Goal: Task Accomplishment & Management: Complete application form

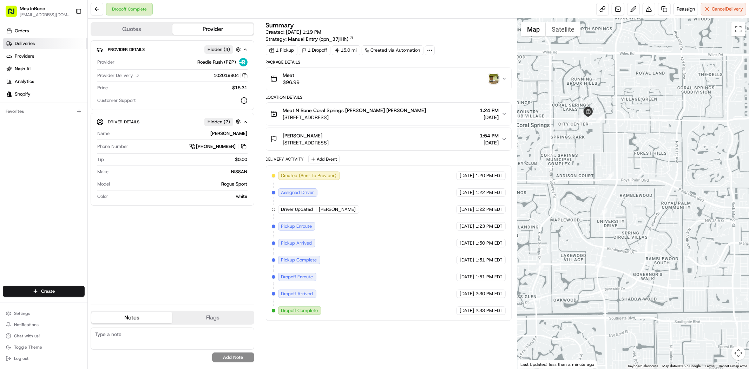
click at [34, 38] on link "Deliveries" at bounding box center [45, 43] width 85 height 11
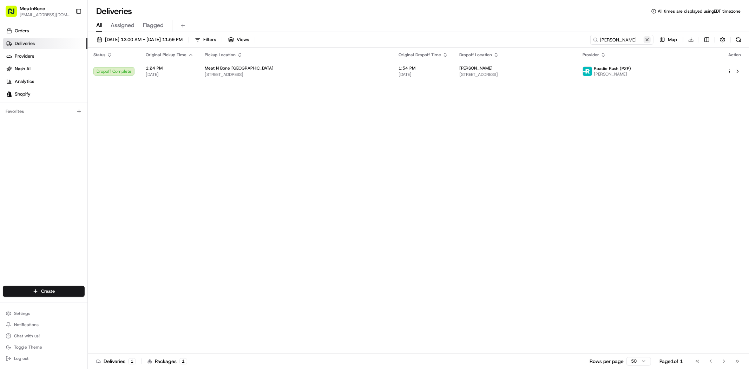
click at [647, 41] on button at bounding box center [646, 39] width 7 height 7
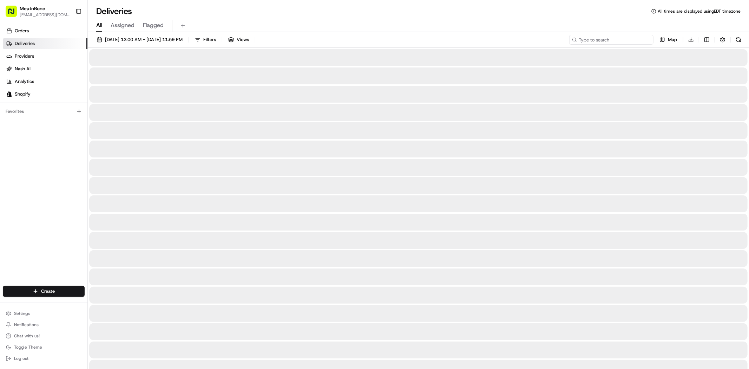
click at [623, 42] on input at bounding box center [611, 40] width 84 height 10
paste input "[PERSON_NAME]"
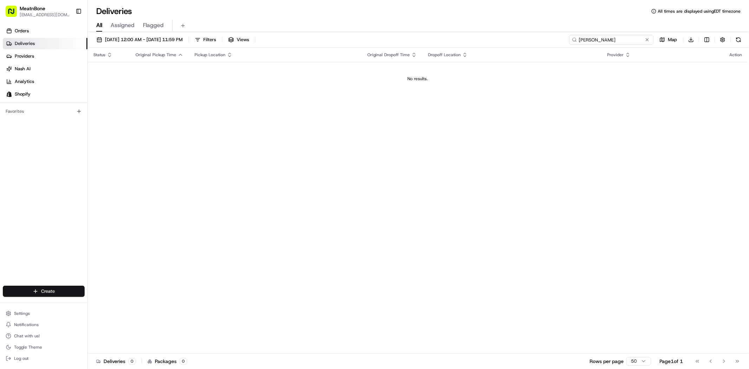
type input "[PERSON_NAME]"
click at [36, 290] on html "MeatnBone [EMAIL_ADDRESS][DOMAIN_NAME] Toggle Sidebar Orders Deliveries Provide…" at bounding box center [374, 184] width 749 height 369
click at [123, 302] on link "Delivery" at bounding box center [126, 304] width 78 height 13
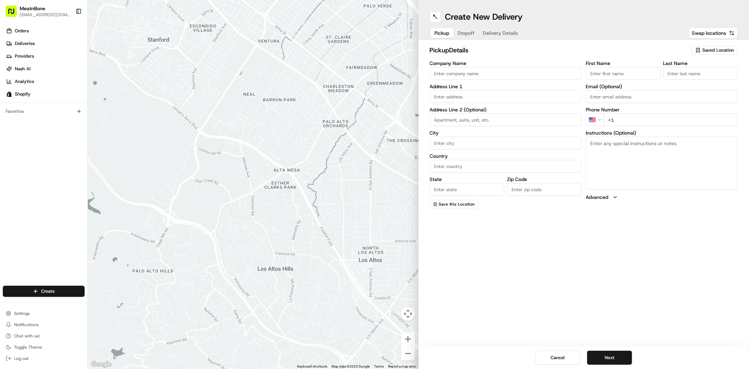
click at [706, 48] on span "Saved Location" at bounding box center [718, 50] width 32 height 6
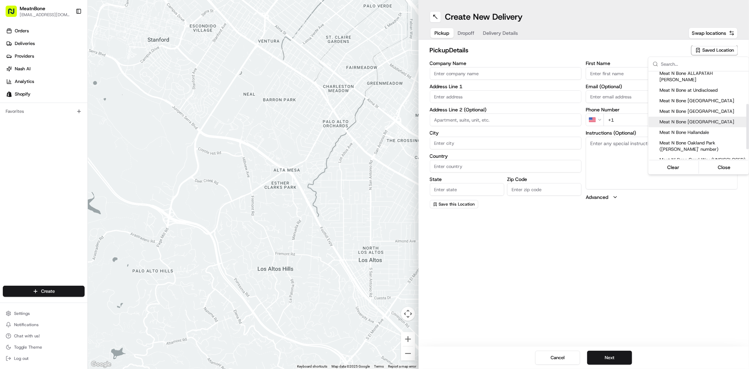
scroll to position [39, 0]
click at [700, 121] on span "Meat N Bone [GEOGRAPHIC_DATA]" at bounding box center [702, 124] width 86 height 6
type input "Meat N Bone [GEOGRAPHIC_DATA]"
type input "[STREET_ADDRESS]"
type input "[GEOGRAPHIC_DATA]"
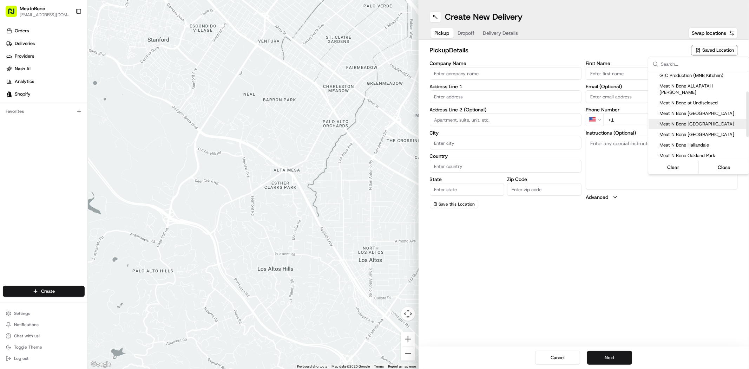
type input "US"
type input "FL"
type input "33065"
type input "[PERSON_NAME]"
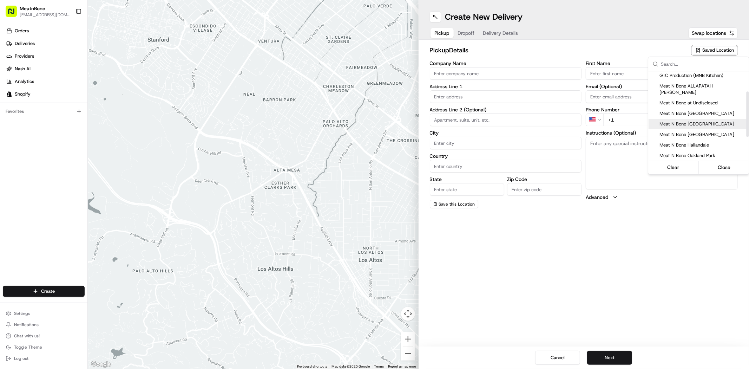
type input "[PHONE_NUMBER]"
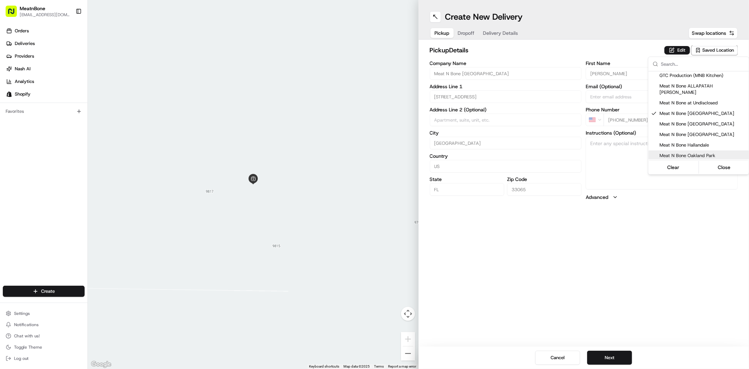
click at [611, 355] on html "MeatnBone [EMAIL_ADDRESS][DOMAIN_NAME] Toggle Sidebar Orders Deliveries Provide…" at bounding box center [374, 184] width 749 height 369
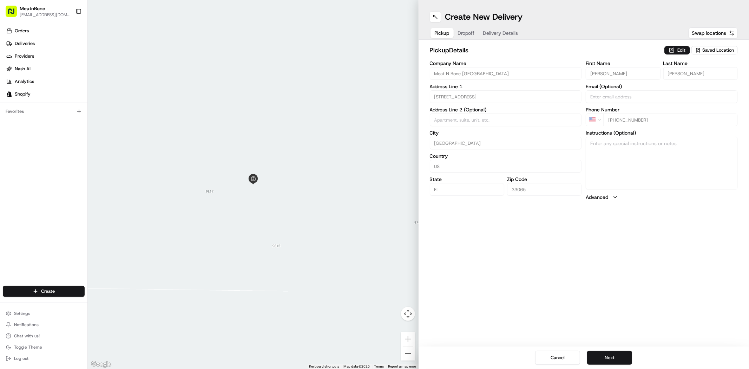
click at [611, 355] on button "Next" at bounding box center [609, 357] width 45 height 14
click at [472, 73] on input "Company Name" at bounding box center [506, 73] width 152 height 13
paste input "[PERSON_NAME]"
type input "[PERSON_NAME]"
drag, startPoint x: 593, startPoint y: 75, endPoint x: 601, endPoint y: 74, distance: 7.8
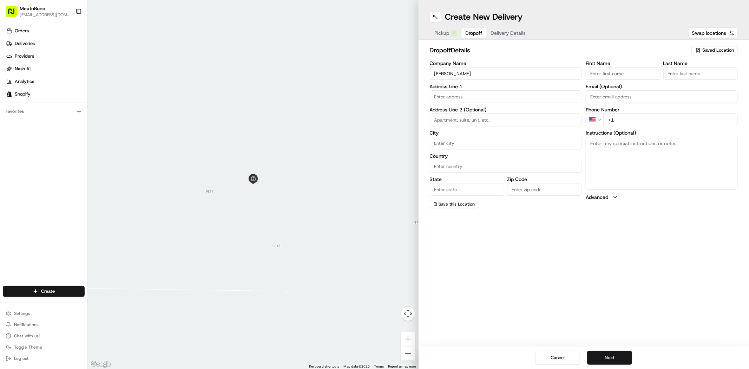
click at [594, 75] on input "First Name" at bounding box center [622, 73] width 74 height 13
paste input "[PERSON_NAME]"
drag, startPoint x: 649, startPoint y: 73, endPoint x: 618, endPoint y: 73, distance: 31.6
click at [618, 73] on input "[PERSON_NAME] KennonAmy [PERSON_NAME]" at bounding box center [622, 73] width 74 height 13
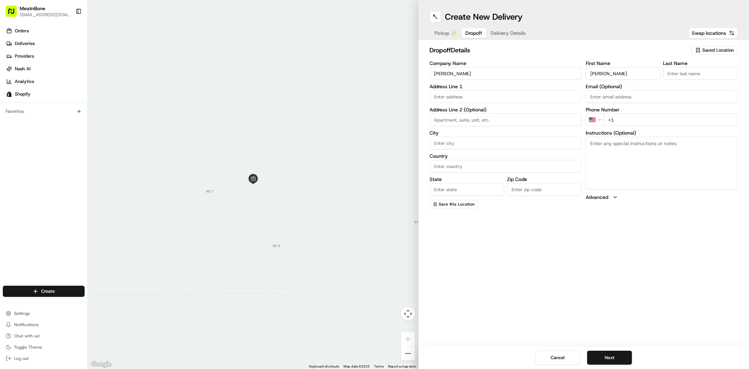
type input "[PERSON_NAME]"
click at [687, 73] on input "Last Name" at bounding box center [700, 73] width 74 height 13
paste input "[PERSON_NAME]"
type input "[PERSON_NAME]"
click at [591, 74] on input "[PERSON_NAME]" at bounding box center [622, 73] width 74 height 13
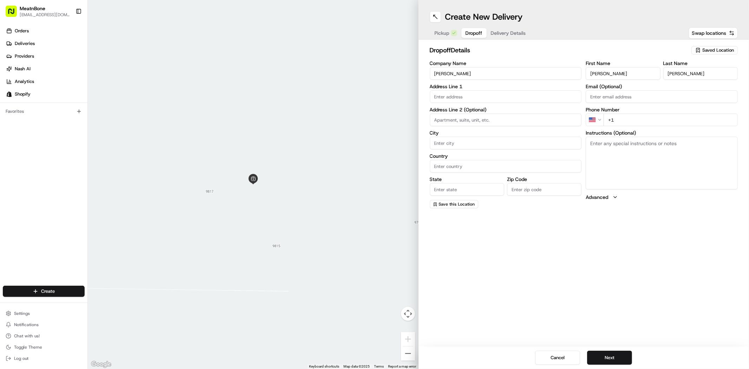
click at [592, 74] on input "[PERSON_NAME]" at bounding box center [622, 73] width 74 height 13
click at [611, 72] on input "[PERSON_NAME]" at bounding box center [622, 73] width 74 height 13
type input "[PERSON_NAME]"
click at [669, 72] on input "[PERSON_NAME]" at bounding box center [700, 73] width 74 height 13
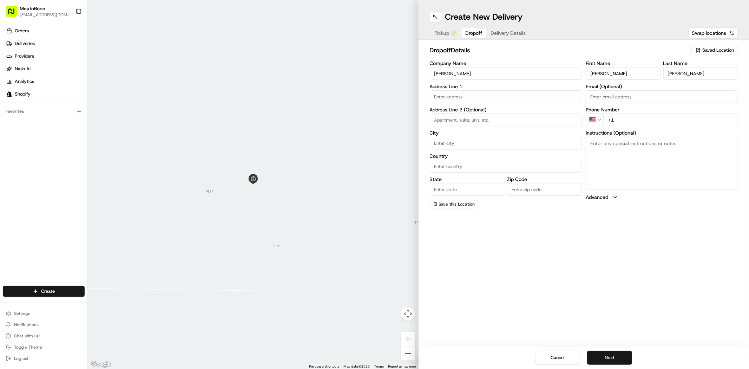
click at [668, 73] on input "[PERSON_NAME]" at bounding box center [700, 73] width 74 height 13
type input "[PERSON_NAME]"
click at [455, 94] on input "text" at bounding box center [506, 96] width 152 height 13
paste input "[STREET_ADDRESS]"
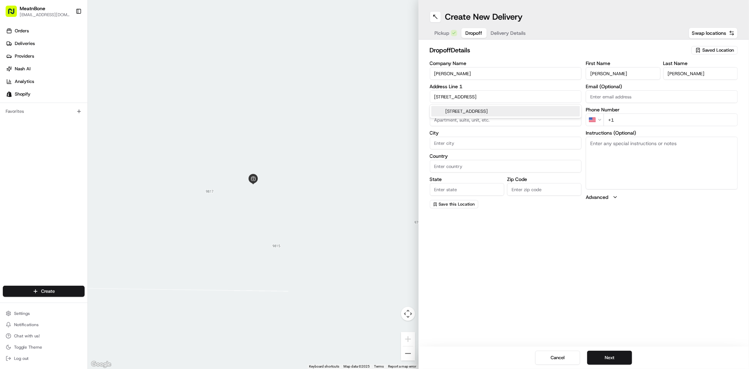
click at [490, 116] on div "[STREET_ADDRESS]" at bounding box center [505, 111] width 148 height 11
type input "[STREET_ADDRESS]"
type input "8"
type input "Boca Raton"
type input "[GEOGRAPHIC_DATA]"
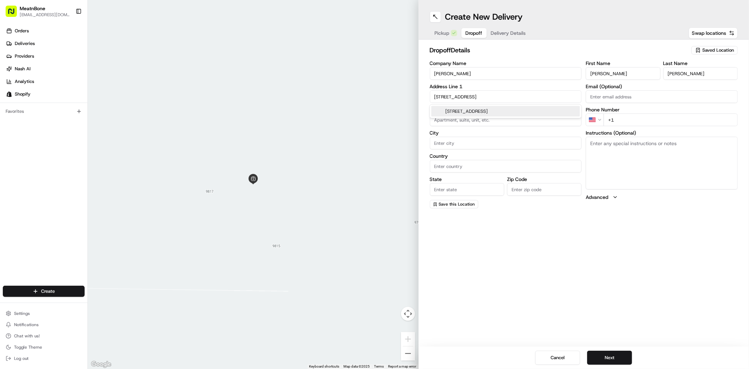
type input "FL"
type input "33432"
type input "1721 [GEOGRAPHIC_DATA]"
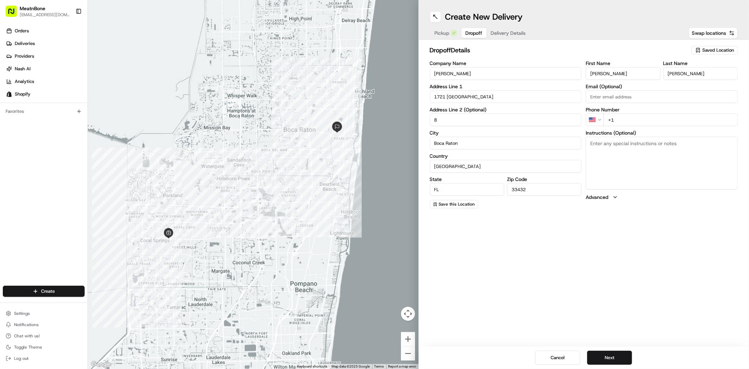
click at [625, 119] on input "+1" at bounding box center [670, 119] width 134 height 13
paste input "[PHONE_NUMBER]"
type input "[PHONE_NUMBER]"
click at [611, 354] on button "Next" at bounding box center [609, 357] width 45 height 14
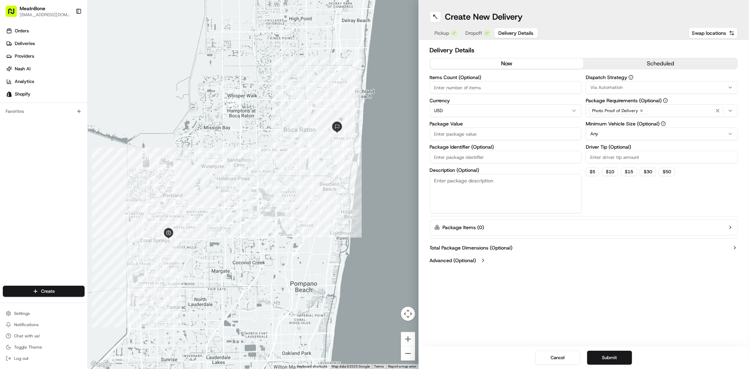
click at [479, 89] on input "Items Count (Optional)" at bounding box center [506, 87] width 152 height 13
type input "1"
click at [458, 137] on input "Package Value" at bounding box center [506, 133] width 152 height 13
paste input "34.98"
type input "34.98"
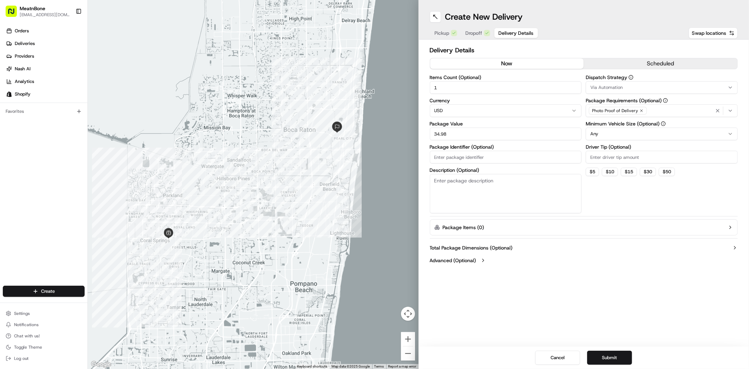
click at [462, 184] on textarea "Description (Optional)" at bounding box center [506, 193] width 152 height 39
type textarea "Meat"
click at [597, 170] on button "$ 5" at bounding box center [591, 171] width 13 height 8
type input "5"
click at [615, 359] on button "Submit" at bounding box center [609, 357] width 45 height 14
